Goal: Transaction & Acquisition: Purchase product/service

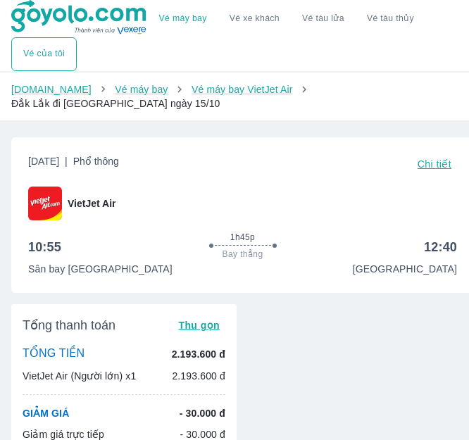
scroll to position [376, 0]
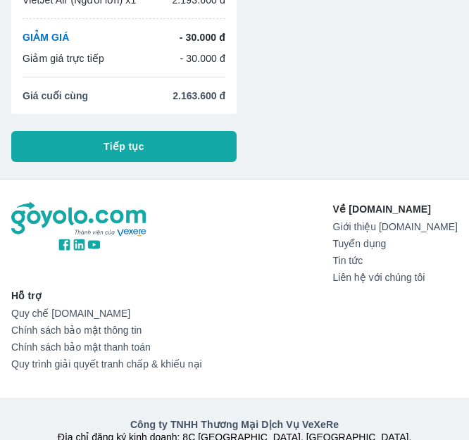
click at [208, 134] on button "Tiếp tục" at bounding box center [123, 146] width 225 height 31
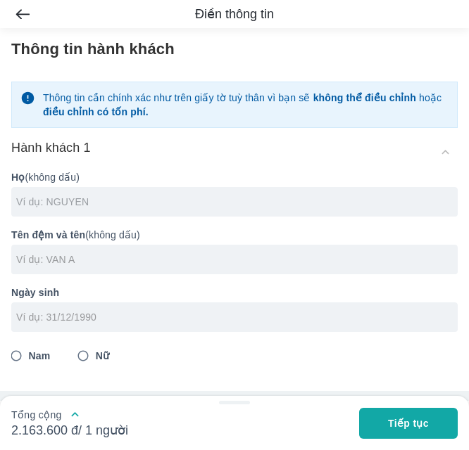
click at [106, 200] on input "text" at bounding box center [236, 202] width 441 height 14
type input "LE"
click at [109, 258] on input "text" at bounding box center [236, 260] width 441 height 14
type input "THI PHUONG DUNG"
click at [125, 324] on input "tel" at bounding box center [229, 317] width 427 height 14
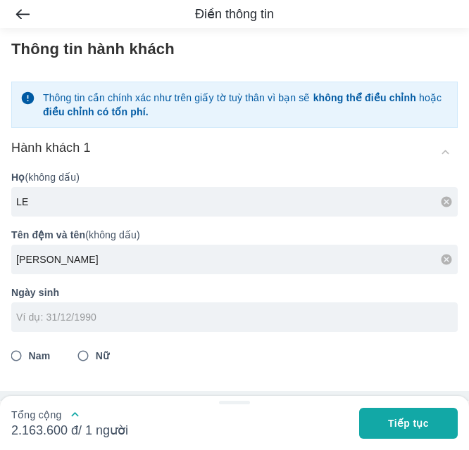
type input "9"
type input "09/03/1987"
click at [83, 353] on input "Nữ" at bounding box center [82, 355] width 25 height 25
radio input "true"
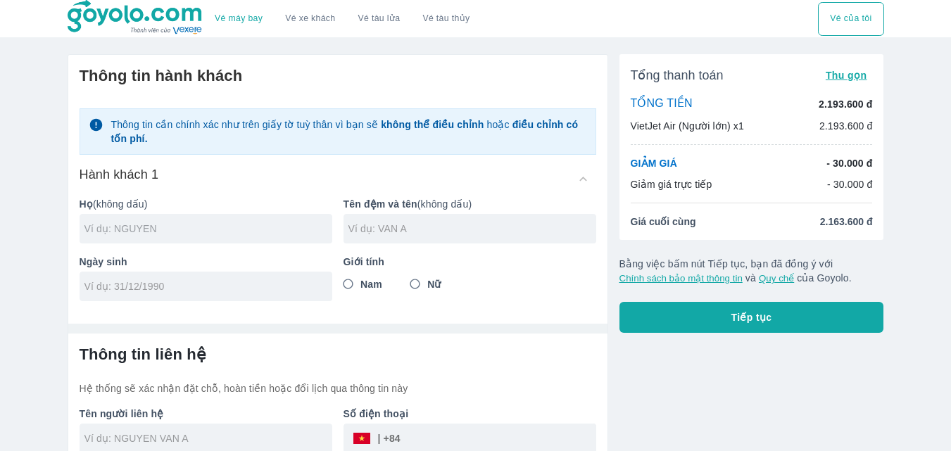
click at [247, 230] on input "text" at bounding box center [208, 229] width 248 height 14
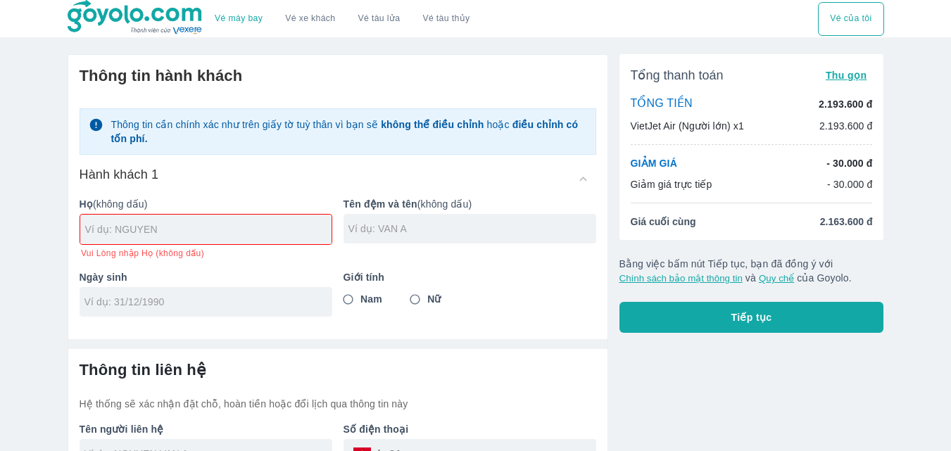
click at [582, 179] on div "Hành khách 1" at bounding box center [338, 178] width 517 height 25
click at [585, 182] on div "Hành khách 1" at bounding box center [338, 178] width 517 height 25
click at [411, 303] on input "Nữ" at bounding box center [415, 299] width 25 height 25
radio input "true"
click at [267, 236] on input "text" at bounding box center [208, 229] width 246 height 14
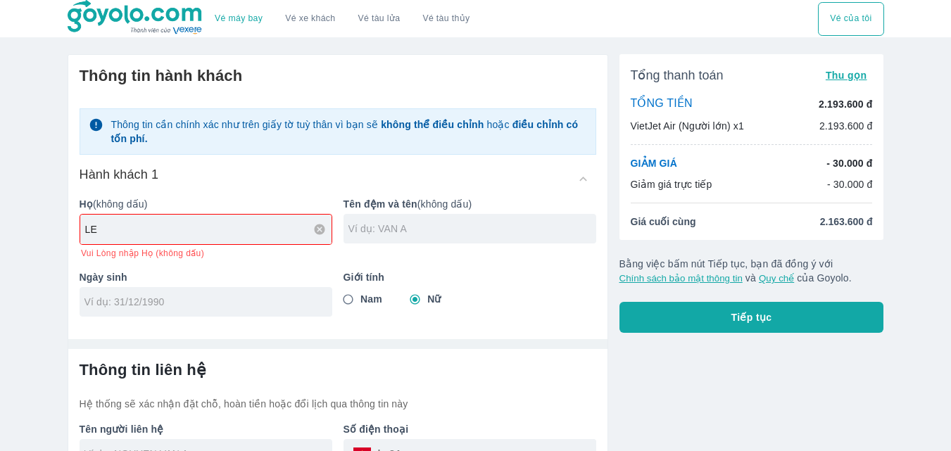
type input "LE"
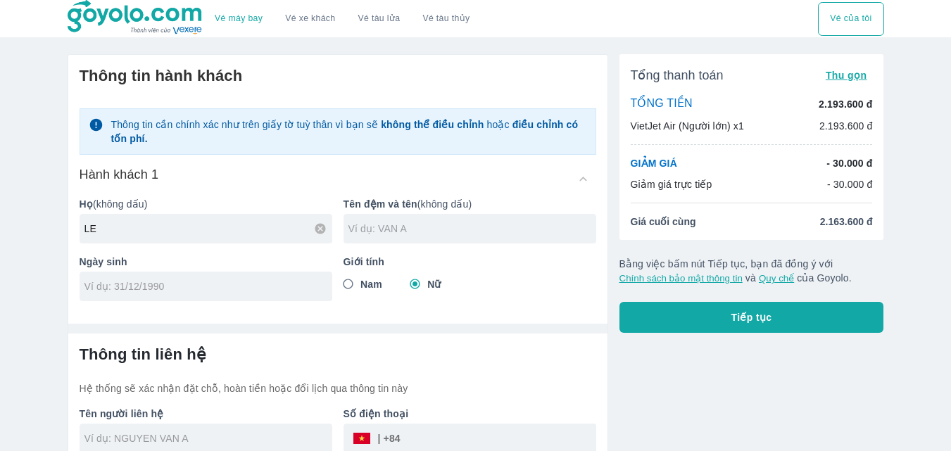
click at [390, 233] on input "text" at bounding box center [472, 229] width 248 height 14
type input "THI PHUONG DUNG"
click at [232, 291] on input "tel" at bounding box center [201, 286] width 234 height 14
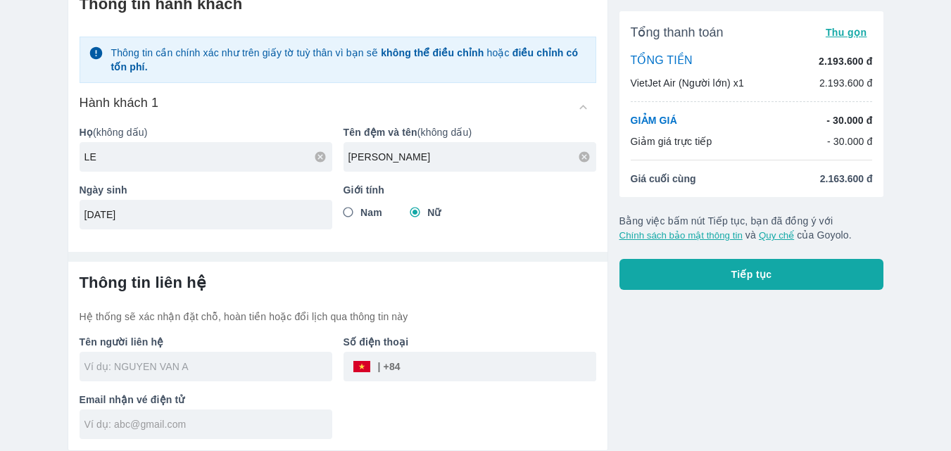
type input "09/03/1987"
click at [170, 360] on input "text" at bounding box center [208, 367] width 248 height 14
type input "LE THI PHUONG DUNG"
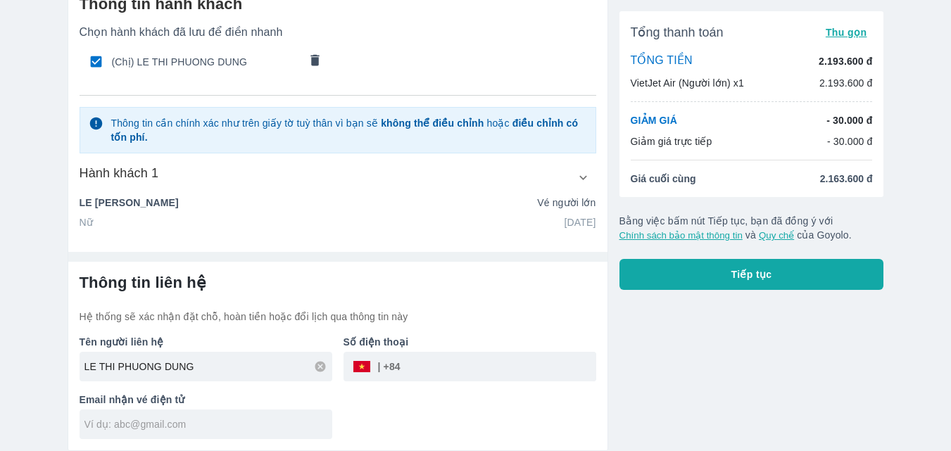
click at [171, 361] on div "Tên người liên hệ LE THI PHUONG DUNG" at bounding box center [200, 353] width 264 height 58
click at [169, 432] on div at bounding box center [206, 425] width 253 height 30
paste input "tranphuong17794@gmail.com"
type input "tranphuong17794@gmail.com"
click at [467, 367] on input "tel" at bounding box center [498, 367] width 196 height 34
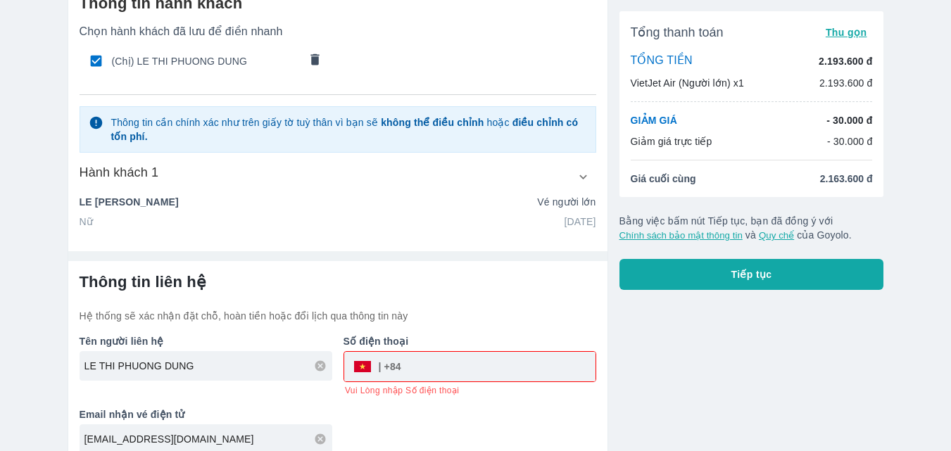
click at [440, 372] on input "tel" at bounding box center [498, 367] width 194 height 34
paste input "0963256403"
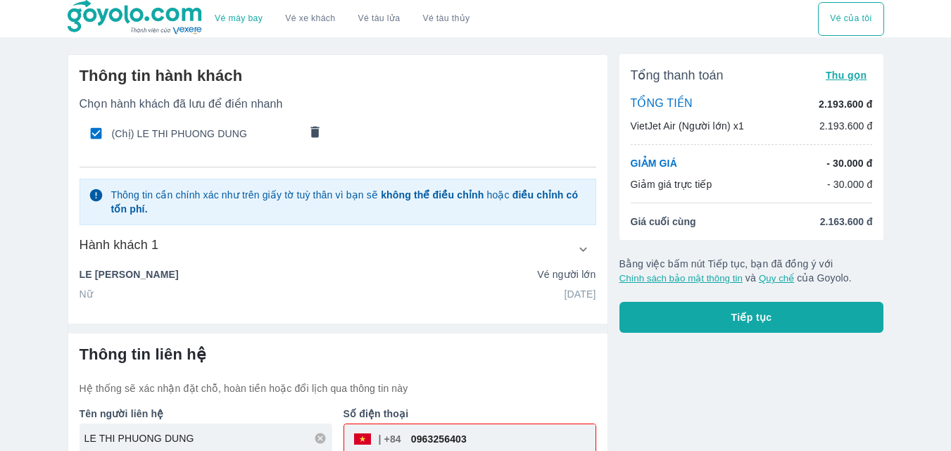
type input "0963256403"
click at [167, 281] on p "LE THI PHUONG DUNG" at bounding box center [129, 274] width 99 height 14
click at [576, 260] on button "button" at bounding box center [583, 248] width 25 height 25
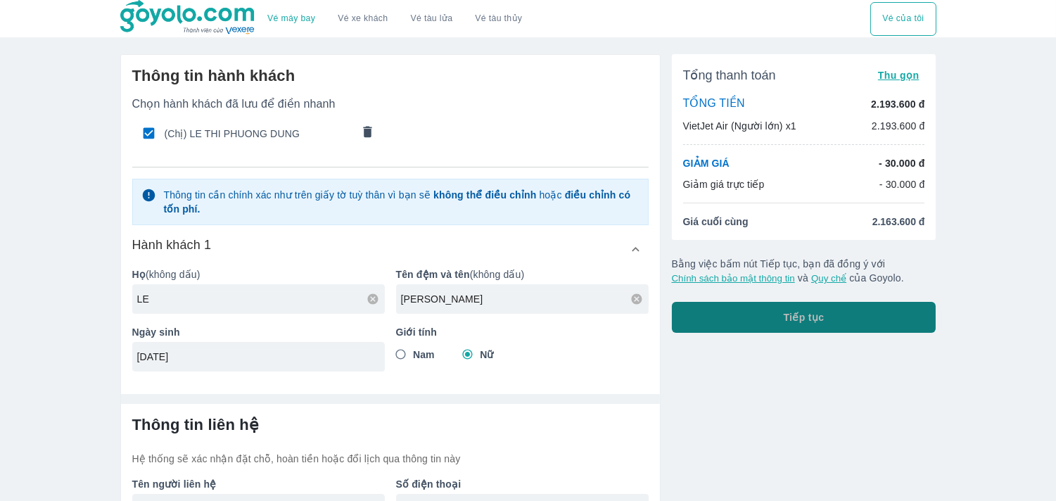
click at [814, 322] on span "Tiếp tục" at bounding box center [804, 317] width 41 height 14
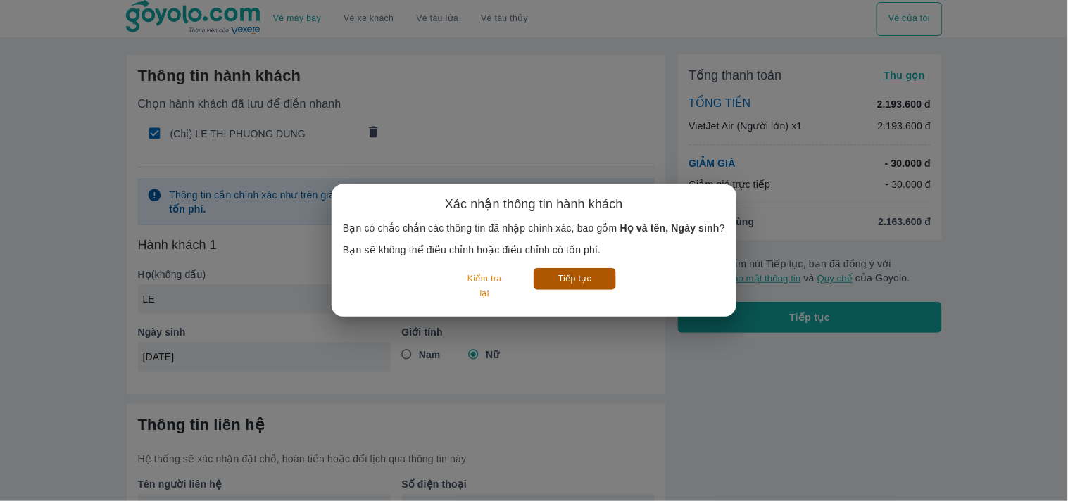
click at [570, 282] on button "Tiếp tục" at bounding box center [574, 279] width 82 height 22
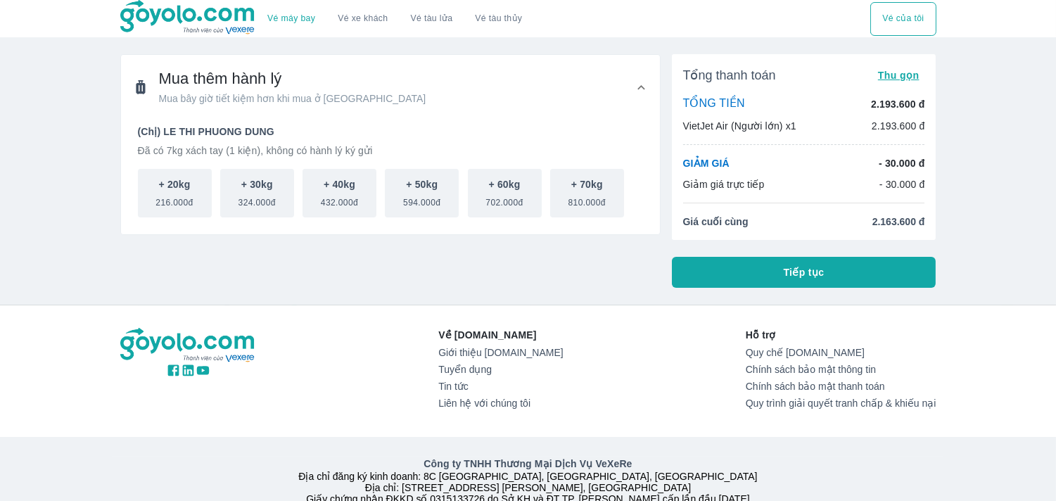
click at [708, 272] on button "Tiếp tục" at bounding box center [804, 272] width 265 height 31
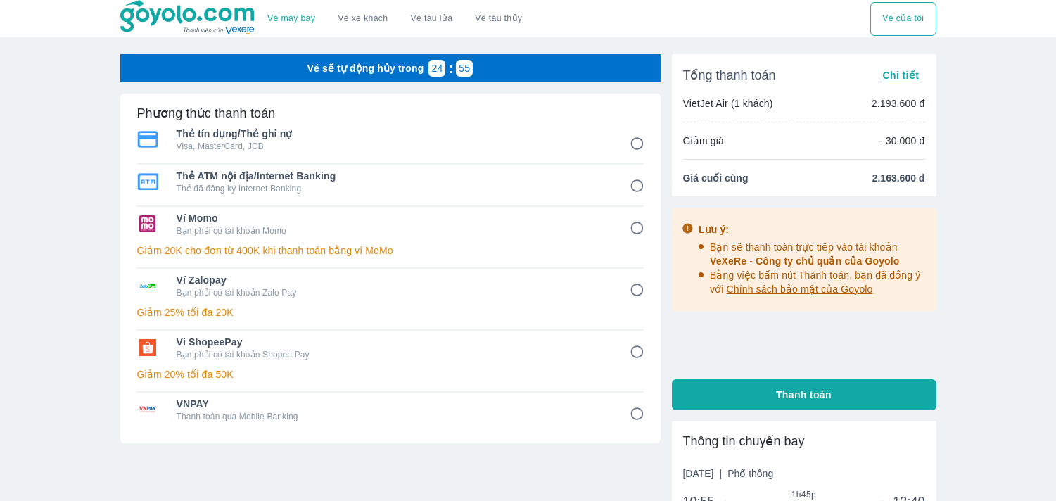
click at [212, 293] on p "Bạn phải có tài khoản Zalo Pay" at bounding box center [394, 292] width 434 height 11
radio input "true"
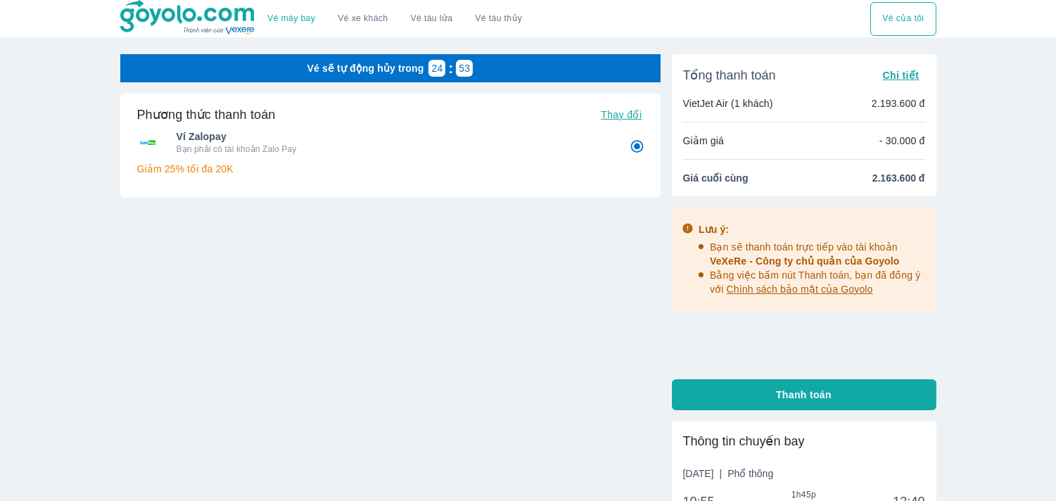
click at [614, 113] on span "Thay đổi" at bounding box center [621, 114] width 41 height 11
radio input "false"
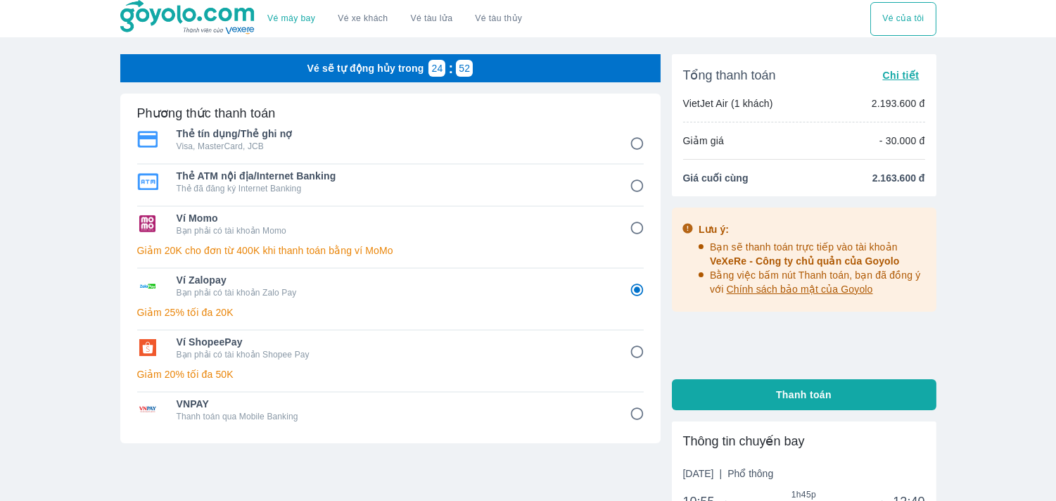
click at [194, 346] on span "Ví ShopeePay" at bounding box center [394, 342] width 434 height 14
radio input "false"
radio input "true"
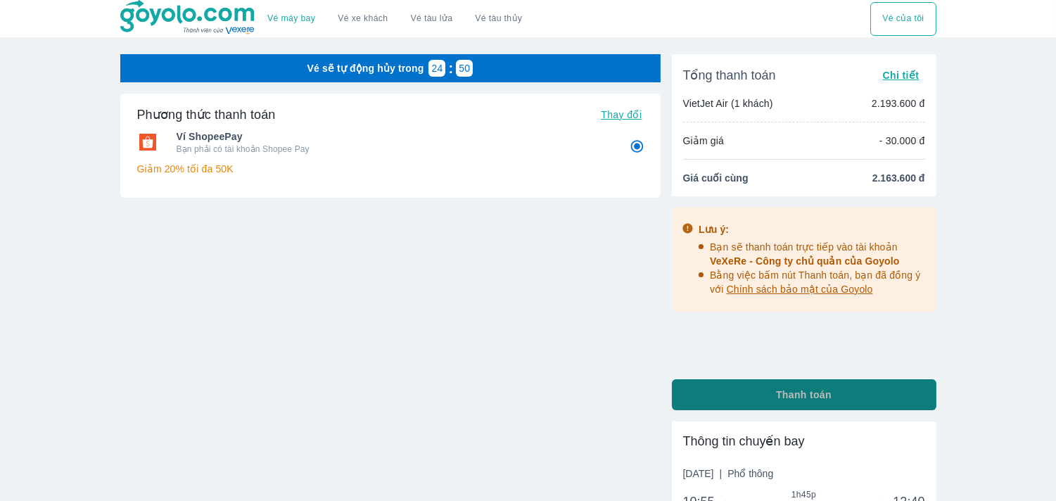
click at [783, 398] on span "Thanh toán" at bounding box center [804, 395] width 56 height 14
radio input "false"
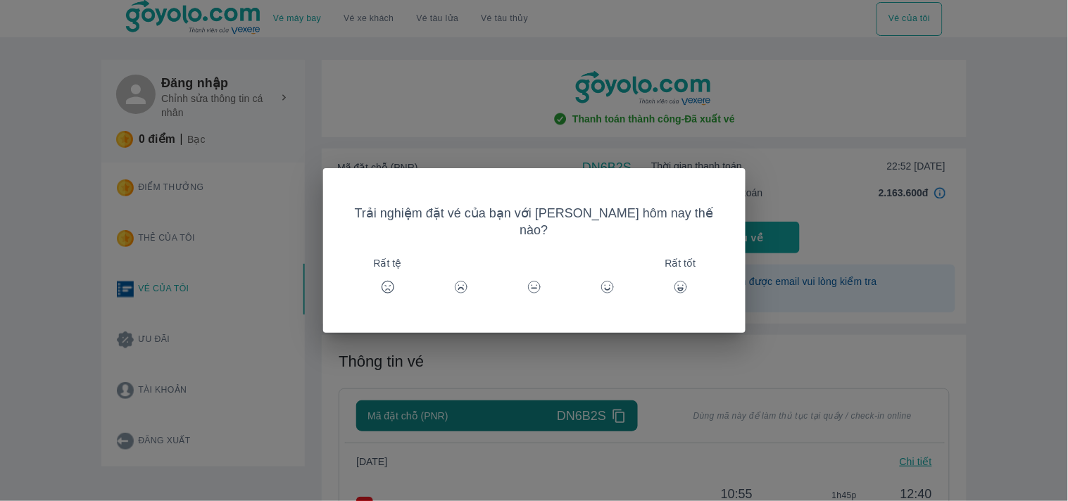
click at [674, 280] on icon at bounding box center [681, 287] width 14 height 14
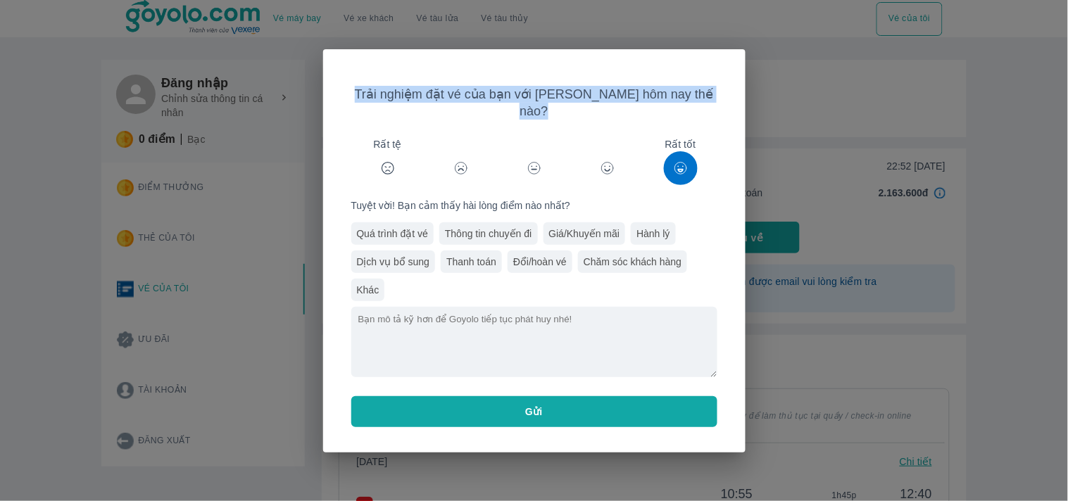
click at [582, 398] on button "Gửi" at bounding box center [534, 411] width 366 height 31
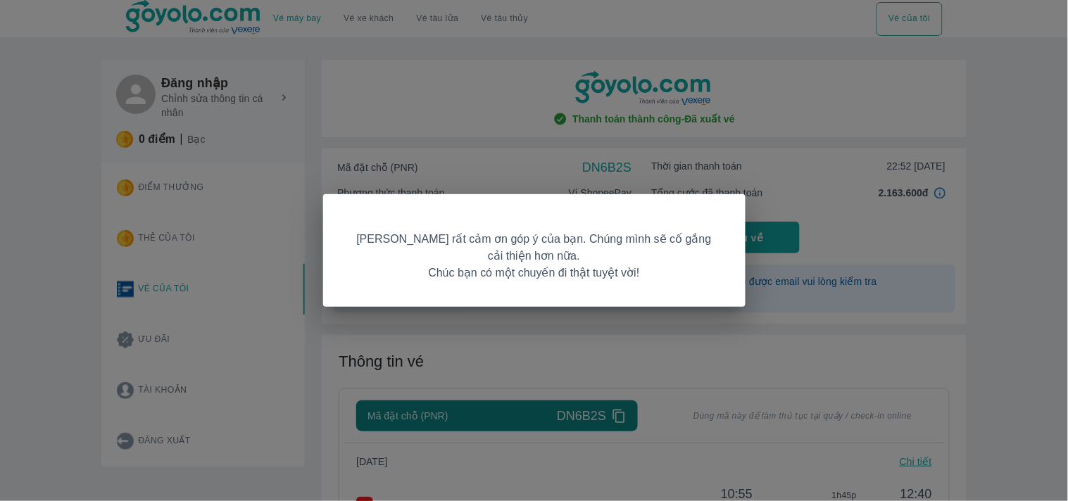
click at [438, 345] on div "[PERSON_NAME] rất cảm ơn góp ý của bạn. Chúng mình sẽ cố gắng cải thiện hơn nữa…" at bounding box center [534, 250] width 1068 height 501
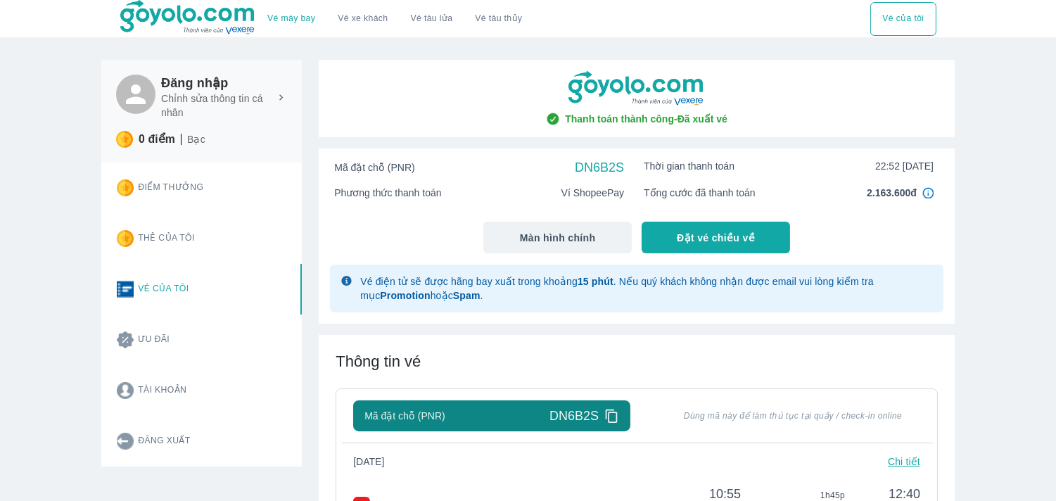
click at [163, 145] on p "0 điểm" at bounding box center [157, 139] width 37 height 14
click at [158, 293] on button "Vé của tôi" at bounding box center [204, 289] width 196 height 51
click at [280, 96] on icon at bounding box center [281, 97] width 13 height 13
click at [182, 86] on h6 "Đăng nhập" at bounding box center [224, 83] width 126 height 17
click at [175, 86] on h6 "Đăng nhập" at bounding box center [224, 83] width 126 height 17
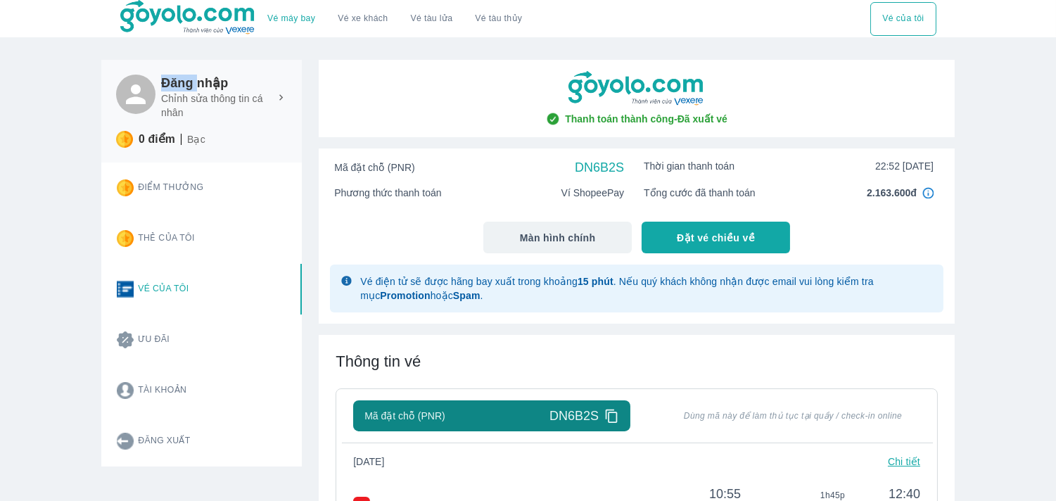
click at [175, 86] on h6 "Đăng nhập" at bounding box center [224, 83] width 126 height 17
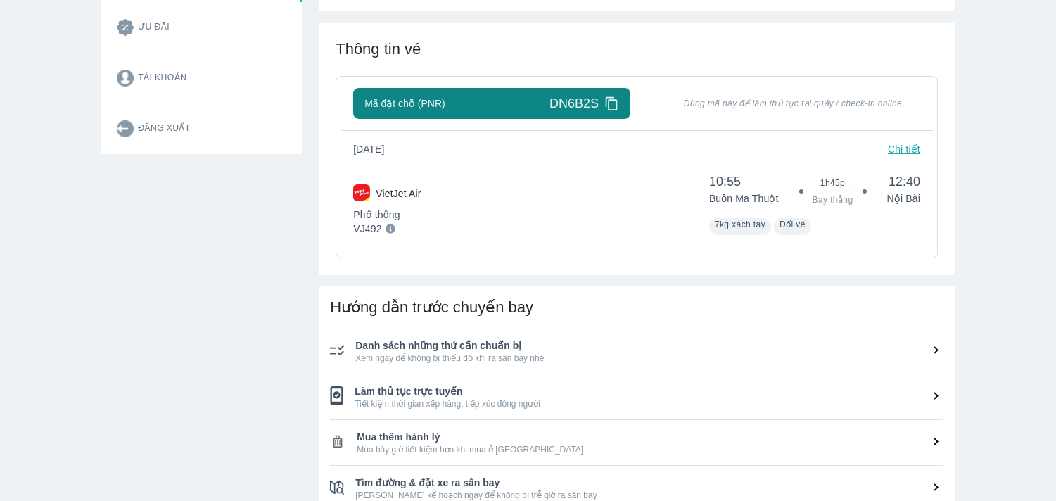
scroll to position [768, 0]
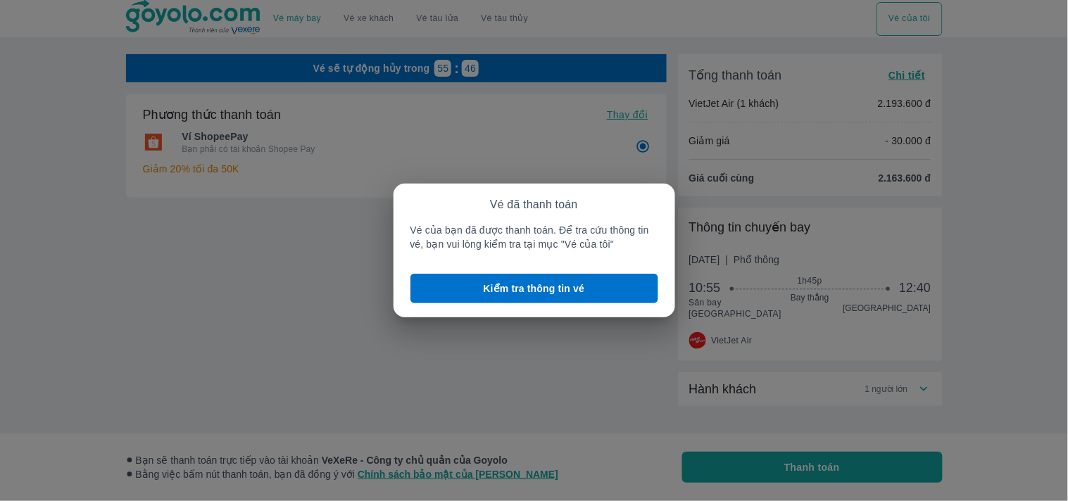
click at [622, 139] on div "Vé đã thanh toán Vé của bạn đã được thanh toán. Để tra cứu thông tin vé, bạn vu…" at bounding box center [534, 250] width 1068 height 501
